Goal: Browse casually: Explore the website without a specific task or goal

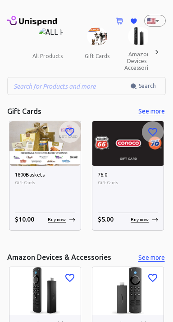
click at [161, 54] on icon at bounding box center [156, 52] width 9 height 9
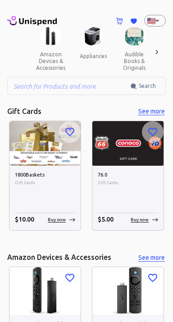
scroll to position [0, 91]
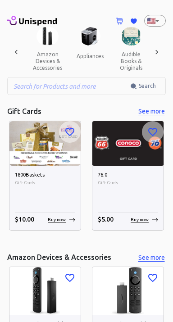
click at [162, 49] on div at bounding box center [157, 52] width 18 height 50
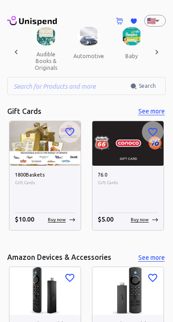
scroll to position [0, 183]
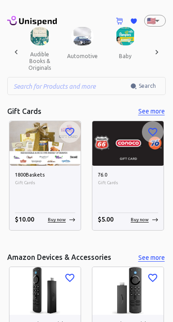
click at [162, 50] on div at bounding box center [157, 52] width 18 height 50
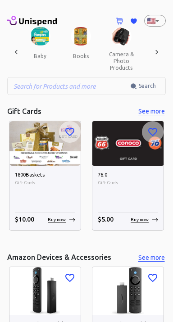
scroll to position [0, 274]
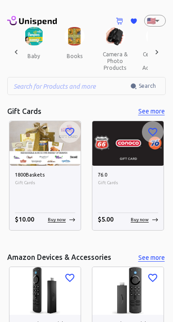
click at [165, 49] on div at bounding box center [157, 52] width 18 height 50
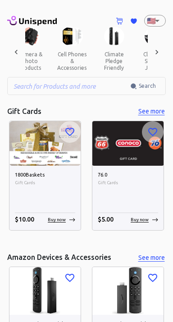
scroll to position [0, 365]
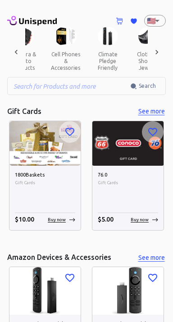
click at [163, 48] on div at bounding box center [157, 52] width 18 height 50
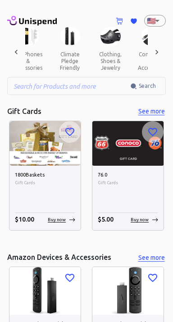
scroll to position [0, 457]
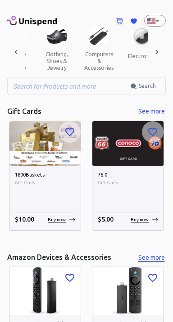
click at [164, 47] on div at bounding box center [157, 52] width 18 height 50
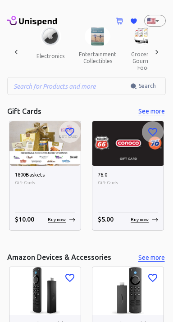
click at [164, 48] on div at bounding box center [157, 52] width 18 height 50
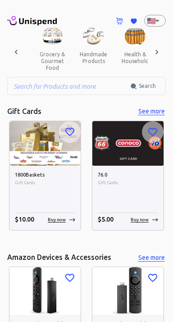
click at [164, 50] on div at bounding box center [157, 52] width 18 height 50
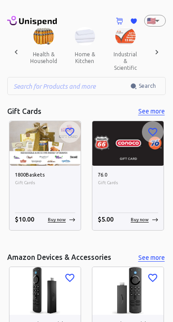
click at [162, 51] on div at bounding box center [157, 52] width 18 height 50
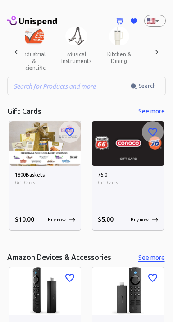
click at [162, 53] on div at bounding box center [157, 52] width 18 height 50
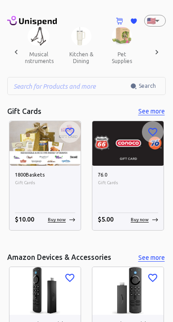
scroll to position [0, 914]
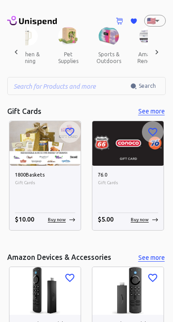
click at [163, 52] on div at bounding box center [157, 52] width 18 height 50
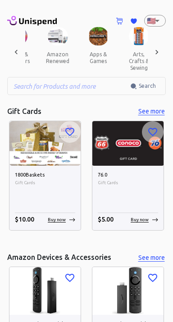
click at [163, 47] on div at bounding box center [157, 52] width 18 height 50
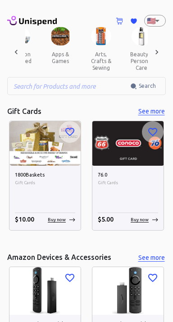
scroll to position [0, 1096]
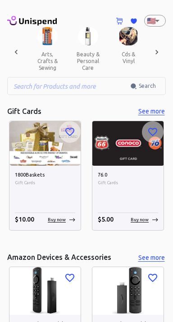
click at [162, 48] on div at bounding box center [157, 52] width 18 height 50
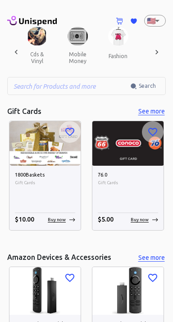
click at [162, 52] on div at bounding box center [157, 52] width 18 height 50
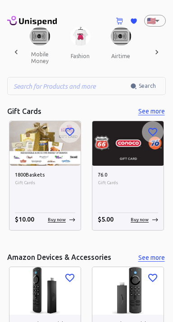
scroll to position [0, 1258]
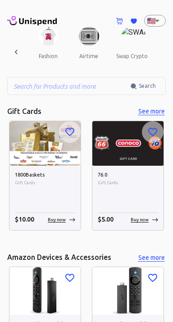
click at [164, 49] on div "all products gift cards amazon devices & accessories appliances audible books &…" at bounding box center [86, 52] width 158 height 50
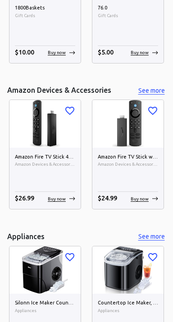
scroll to position [0, 0]
